Goal: Task Accomplishment & Management: Manage account settings

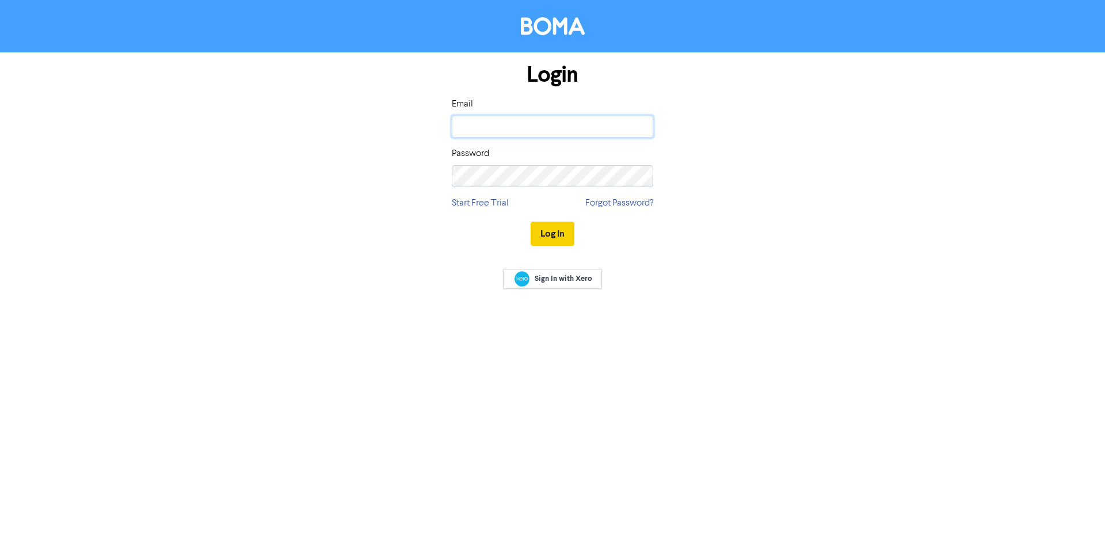
type input "[PERSON_NAME][EMAIL_ADDRESS][PERSON_NAME][DOMAIN_NAME]"
click at [558, 236] on button "Log In" at bounding box center [553, 234] width 44 height 24
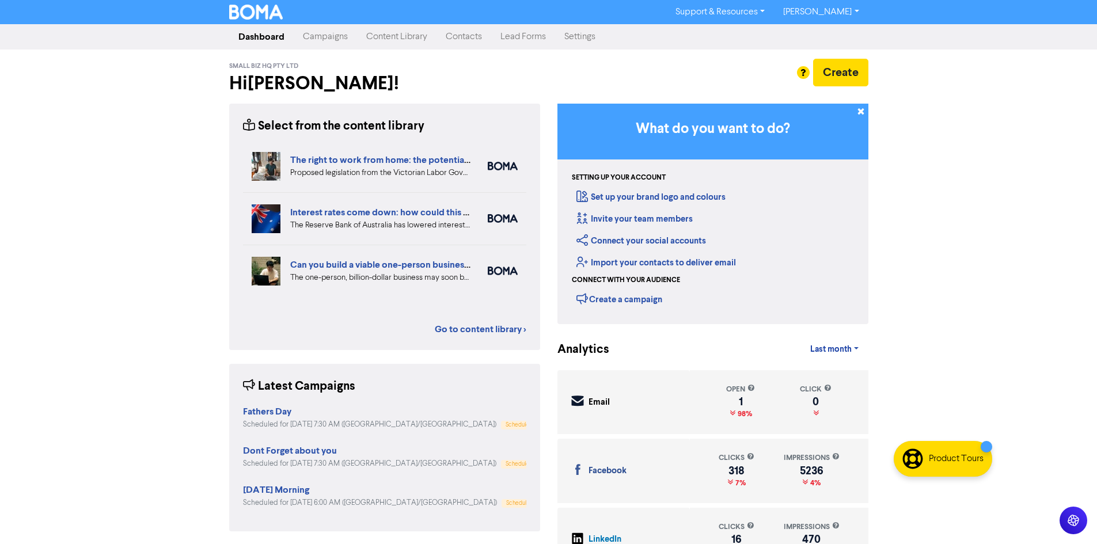
click at [833, 15] on link "[PERSON_NAME]" at bounding box center [821, 12] width 94 height 18
click at [838, 33] on button "Log Out" at bounding box center [819, 35] width 91 height 14
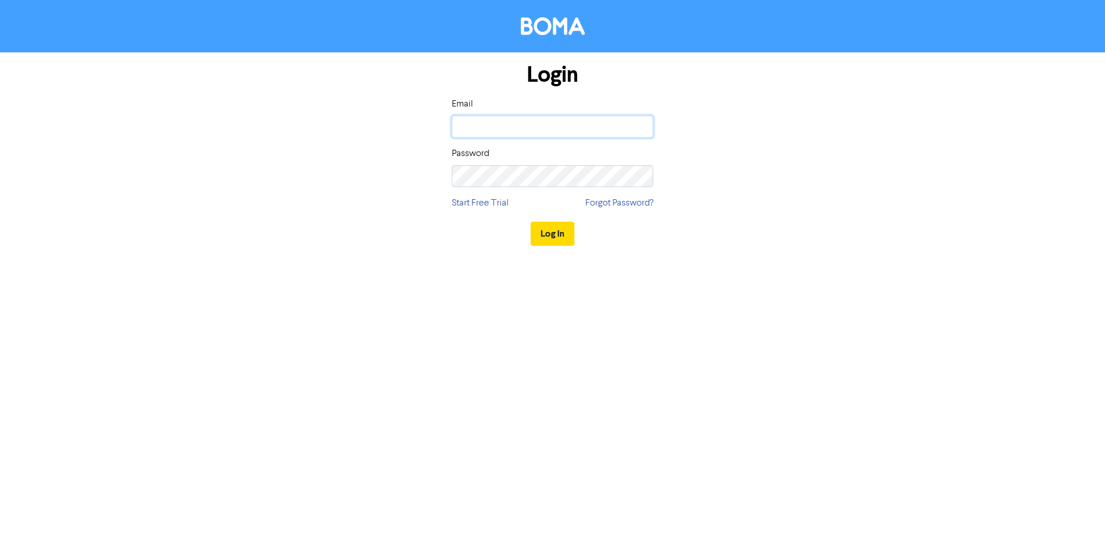
type input "[PERSON_NAME][EMAIL_ADDRESS][PERSON_NAME][DOMAIN_NAME]"
click at [743, 213] on div "Login Email [PERSON_NAME][EMAIL_ADDRESS][PERSON_NAME][DOMAIN_NAME] Password Sta…" at bounding box center [552, 154] width 656 height 205
click at [561, 238] on button "Log In" at bounding box center [553, 234] width 44 height 24
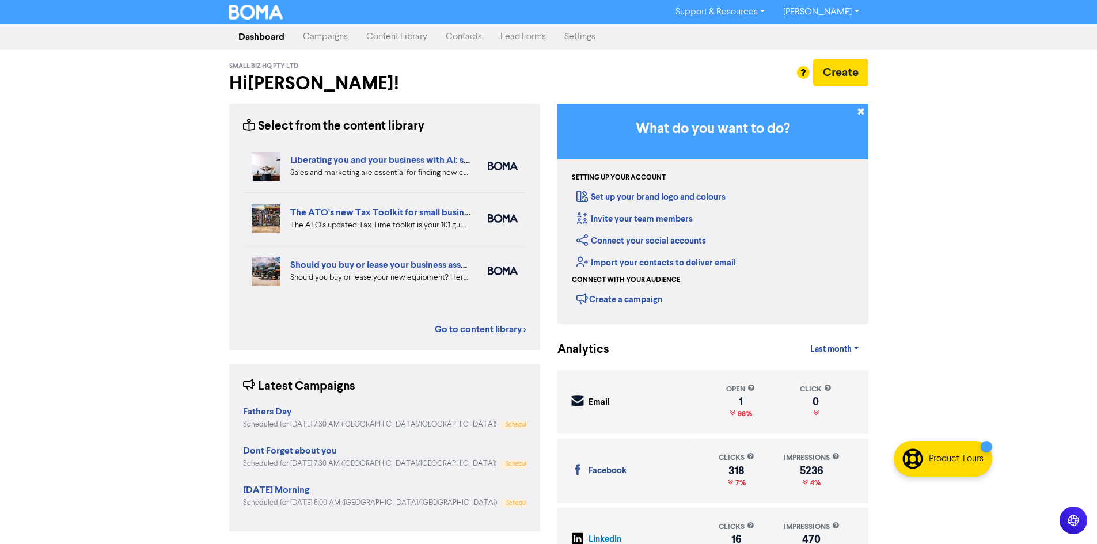
click at [332, 42] on link "Campaigns" at bounding box center [325, 36] width 63 height 23
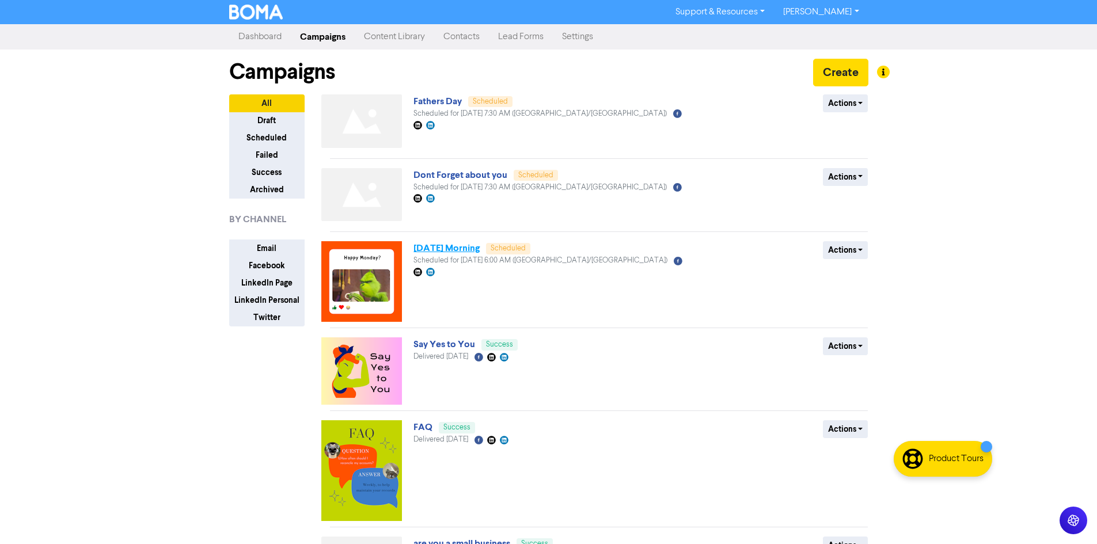
click at [456, 254] on link "[DATE] Morning" at bounding box center [446, 248] width 66 height 12
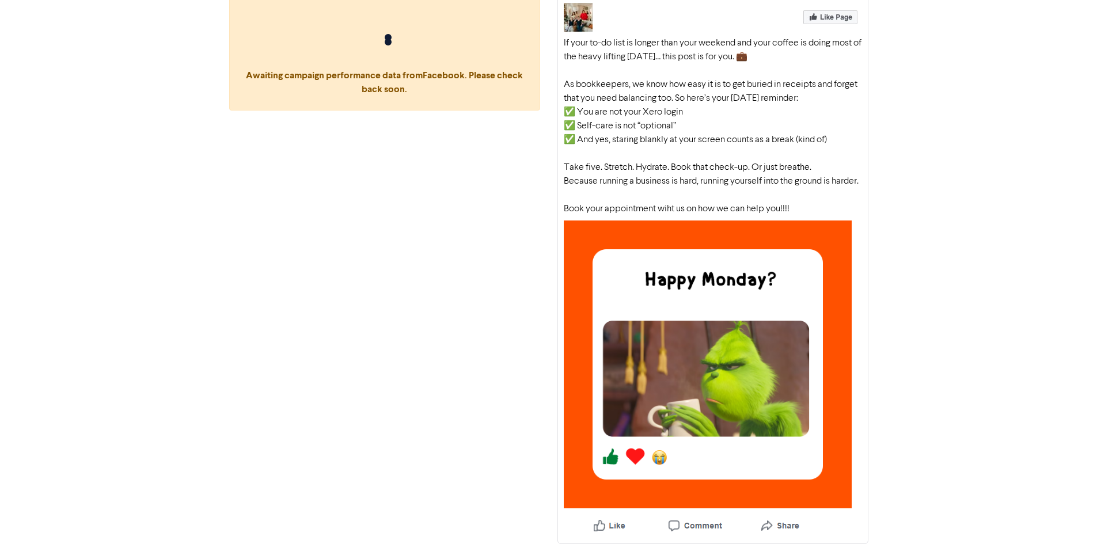
scroll to position [38, 0]
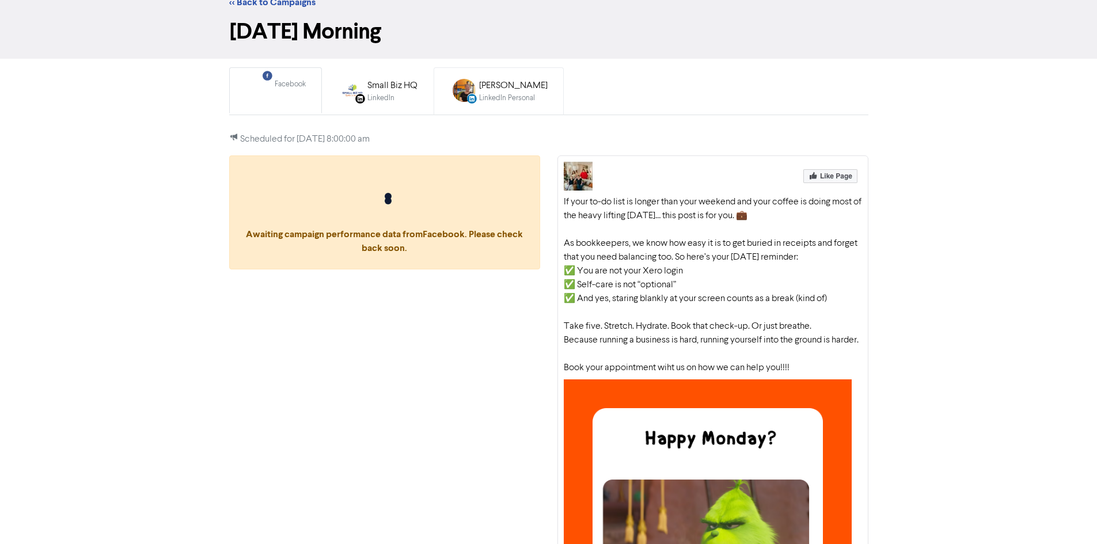
click at [497, 87] on div "[PERSON_NAME]" at bounding box center [513, 86] width 68 height 14
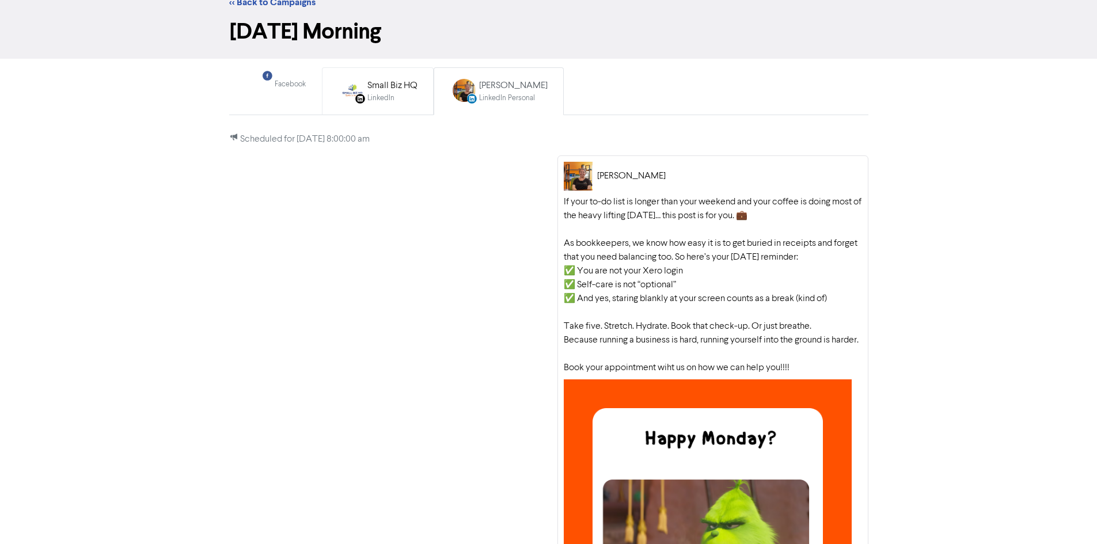
click at [364, 93] on div "LinkedIn Page Created with Sketch. Small Biz HQ LinkedIn" at bounding box center [378, 91] width 92 height 37
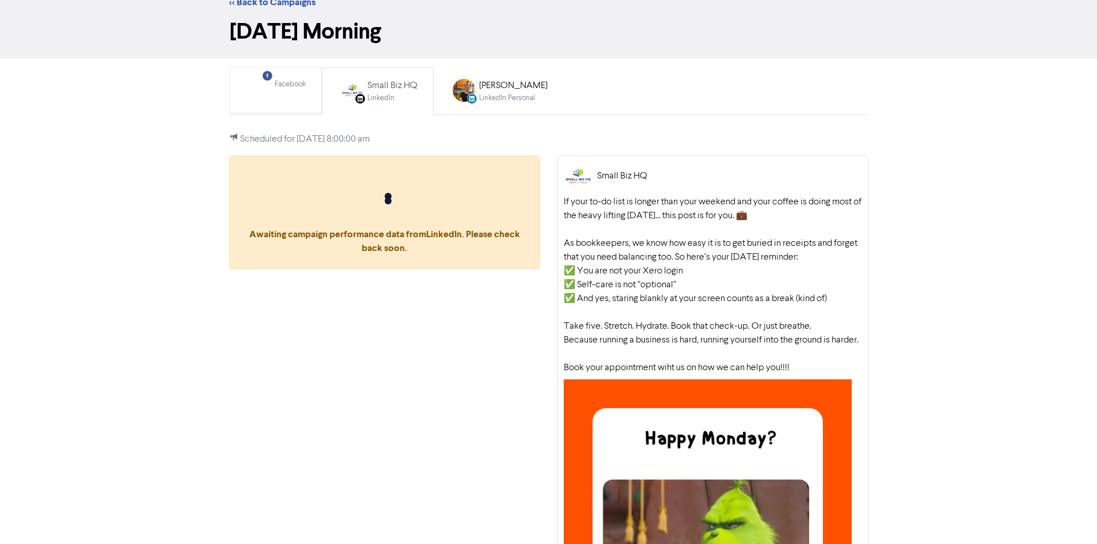
click at [293, 91] on div "Facebook" at bounding box center [290, 90] width 31 height 23
click at [513, 100] on div "LinkedIn Personal" at bounding box center [513, 98] width 68 height 11
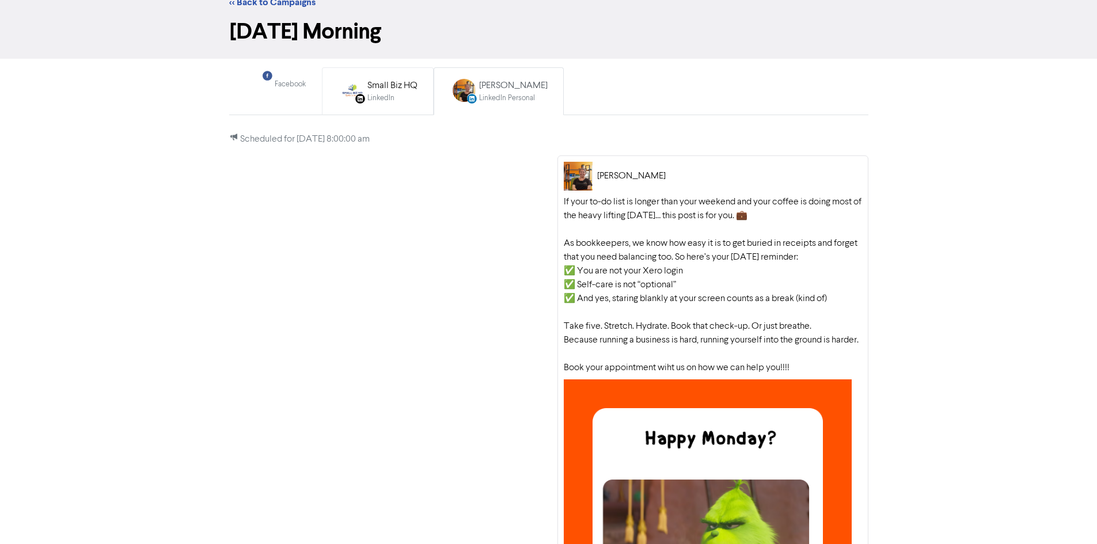
click at [399, 87] on div "Small Biz HQ" at bounding box center [392, 86] width 50 height 14
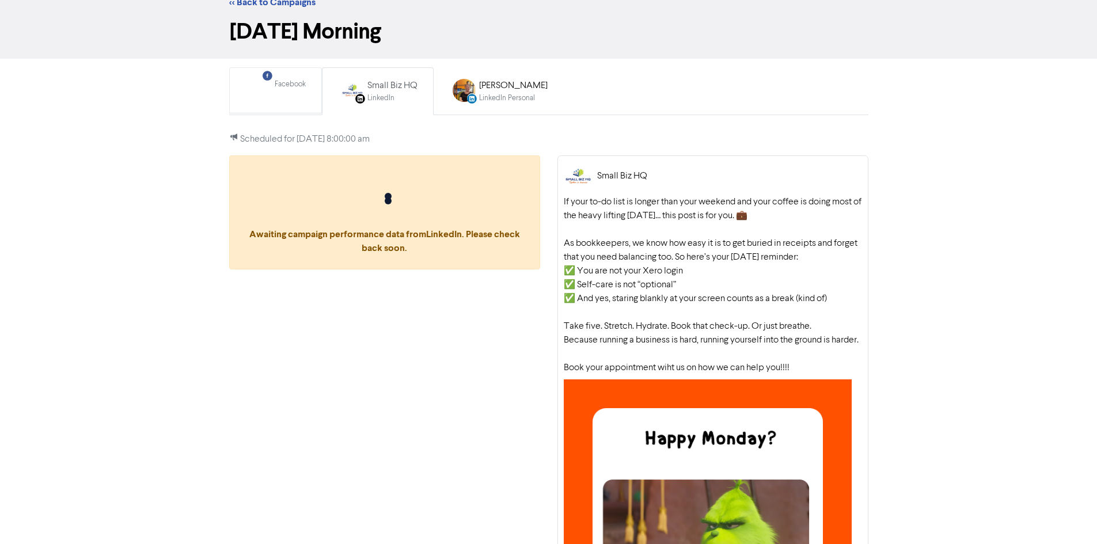
click at [303, 87] on div "Facebook" at bounding box center [290, 84] width 31 height 11
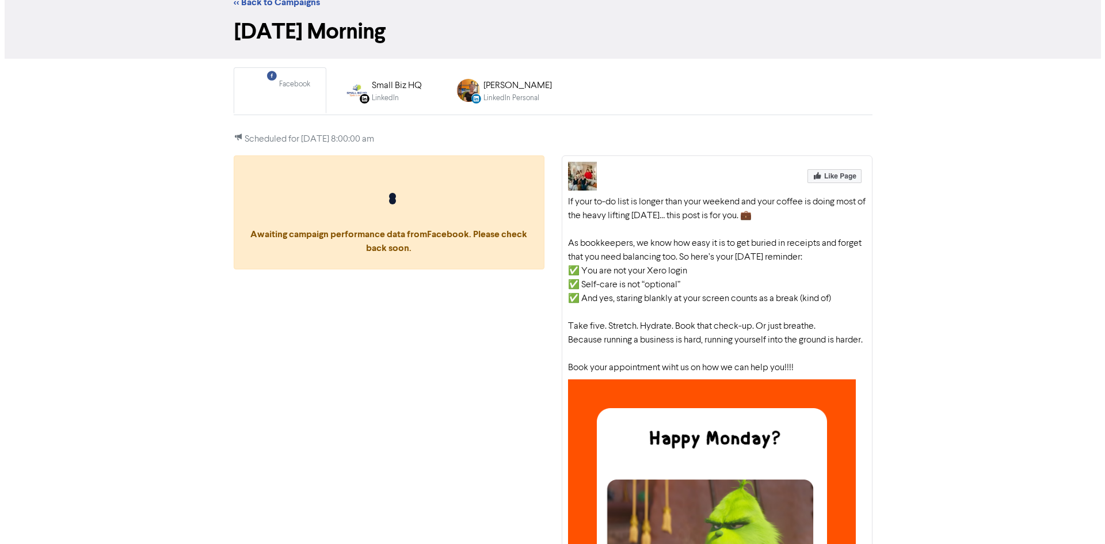
scroll to position [0, 0]
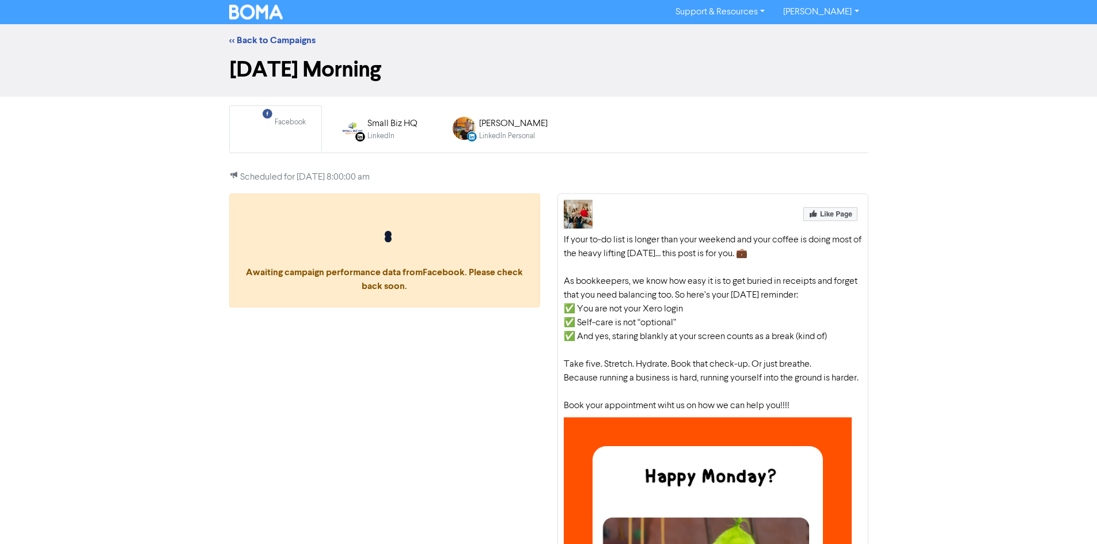
click at [859, 13] on link "[PERSON_NAME]" at bounding box center [821, 12] width 94 height 18
click at [821, 35] on button "Log Out" at bounding box center [819, 35] width 91 height 14
